Goal: Check status

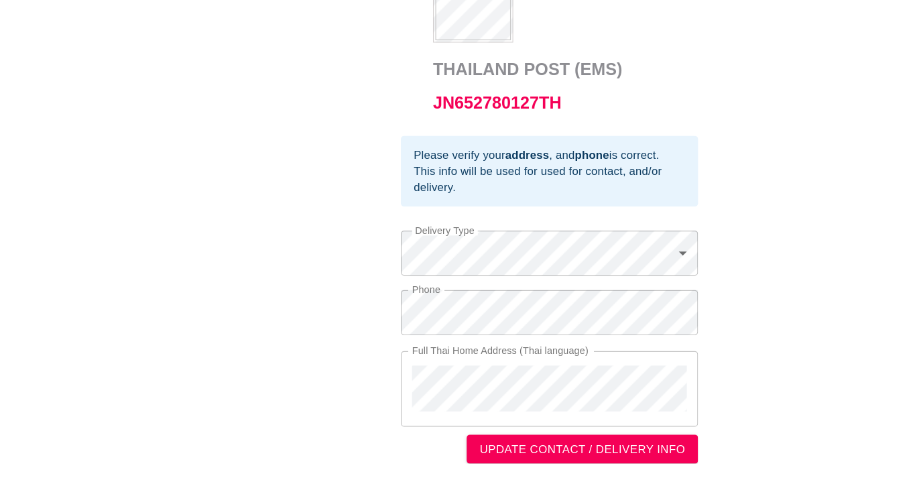
scroll to position [445, 0]
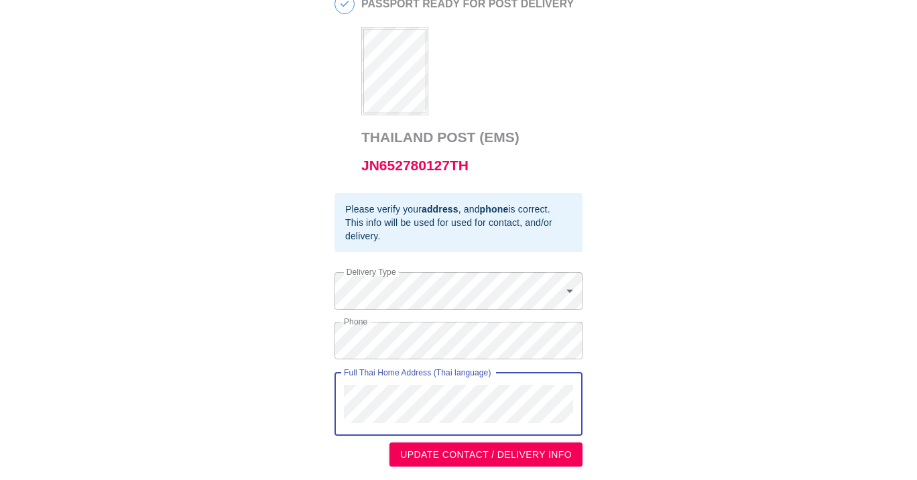
click at [338, 392] on div "Full Thai Home Address (Thai language)" at bounding box center [459, 404] width 248 height 63
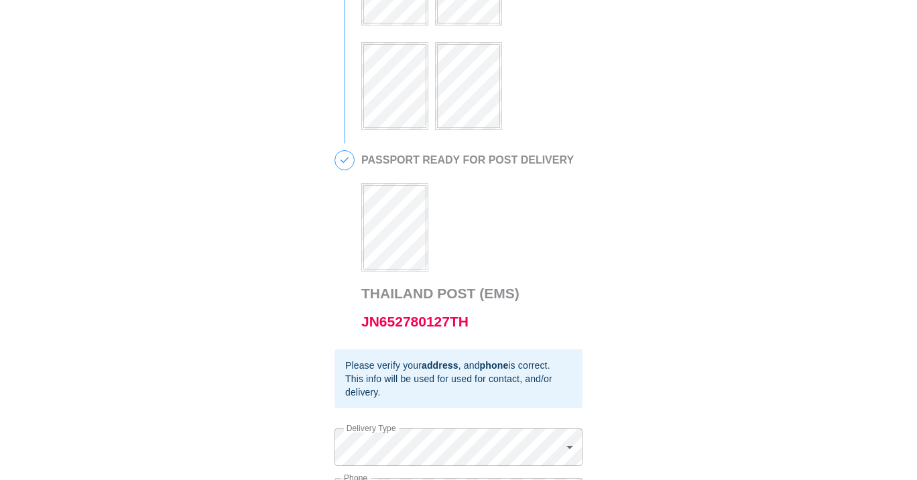
scroll to position [315, 0]
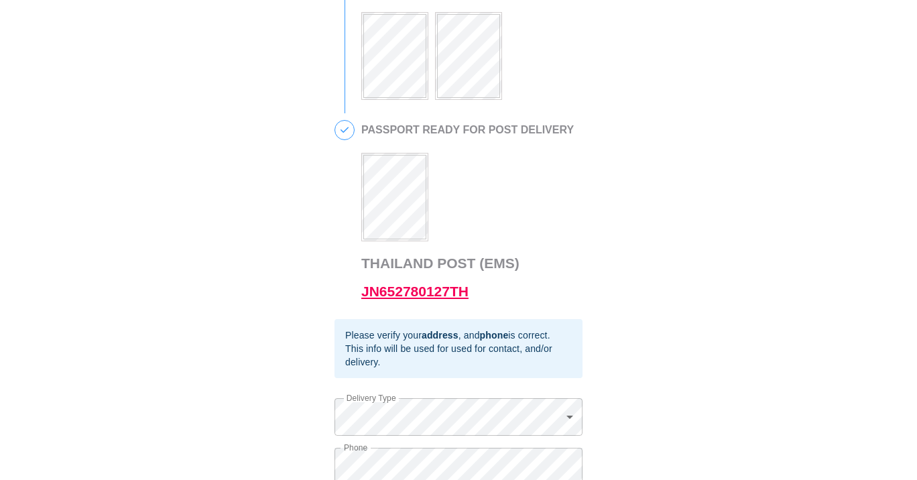
click at [407, 296] on link "JN652780127TH" at bounding box center [414, 291] width 107 height 15
